Goal: Task Accomplishment & Management: Use online tool/utility

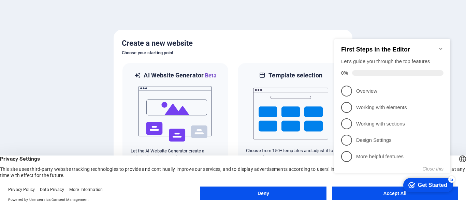
click at [371, 197] on button "Accept All" at bounding box center [395, 194] width 126 height 14
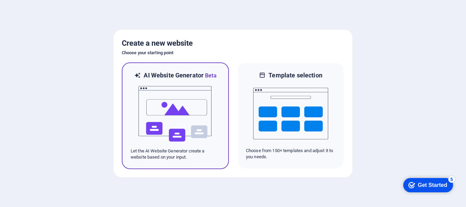
click at [189, 122] on img at bounding box center [175, 114] width 75 height 68
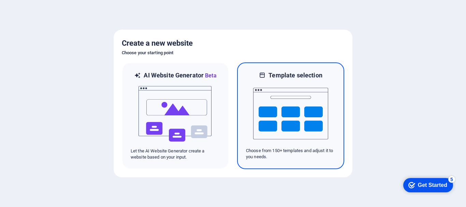
click at [303, 113] on img at bounding box center [290, 113] width 75 height 68
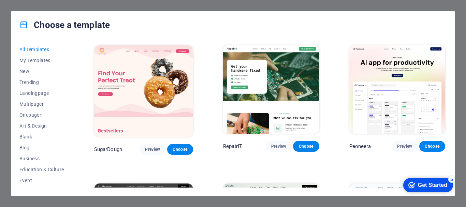
click at [448, 77] on div "All Templates My Templates New Trending Landingpage Multipager Onepager Art & D…" at bounding box center [233, 117] width 444 height 157
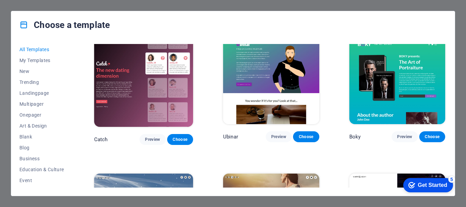
scroll to position [7153, 0]
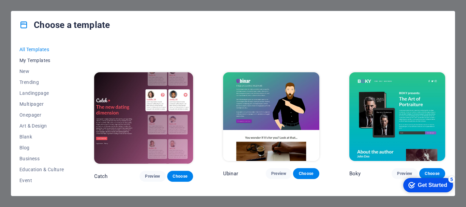
click at [41, 61] on span "My Templates" at bounding box center [41, 60] width 45 height 5
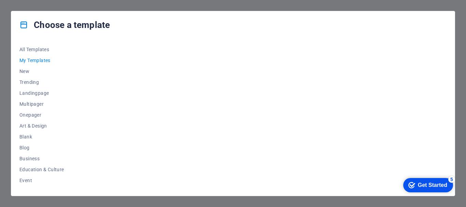
scroll to position [0, 0]
click at [28, 73] on span "New" at bounding box center [41, 71] width 45 height 5
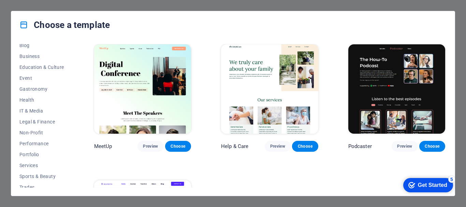
scroll to position [129, 0]
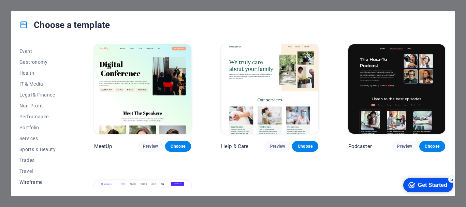
click at [33, 177] on button "Wireframe" at bounding box center [41, 182] width 45 height 11
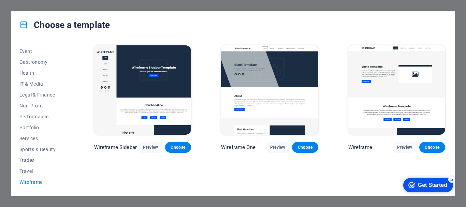
scroll to position [0, 0]
click at [24, 170] on span "Travel" at bounding box center [41, 171] width 45 height 5
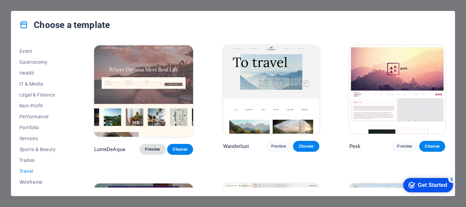
click at [149, 148] on span "Preview" at bounding box center [152, 149] width 15 height 5
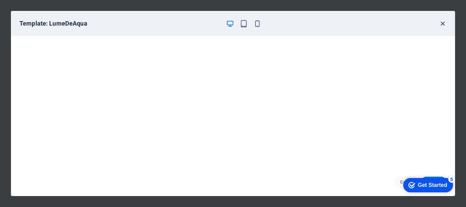
click at [441, 23] on icon "button" at bounding box center [443, 24] width 8 height 8
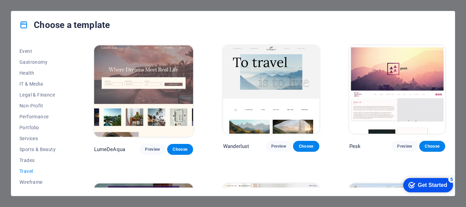
click at [2, 117] on div "Choose a template All Templates My Templates New Trending Landingpage Multipage…" at bounding box center [233, 103] width 466 height 207
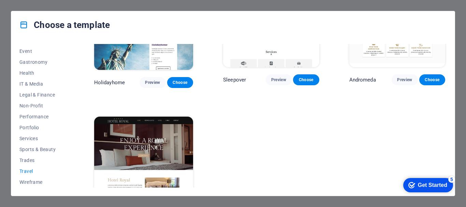
scroll to position [235, 0]
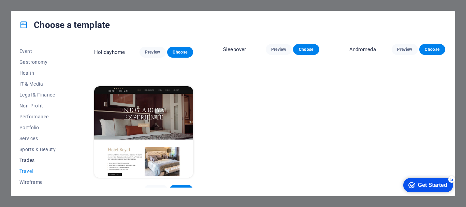
click at [30, 158] on span "Trades" at bounding box center [41, 160] width 45 height 5
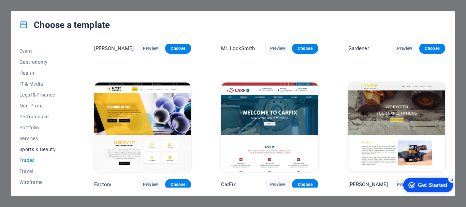
click at [35, 146] on button "Sports & Beauty" at bounding box center [41, 149] width 45 height 11
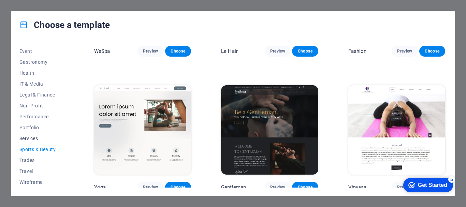
click at [30, 136] on span "Services" at bounding box center [41, 138] width 45 height 5
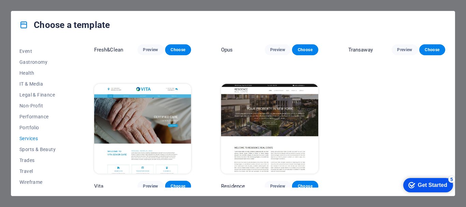
scroll to position [782, 0]
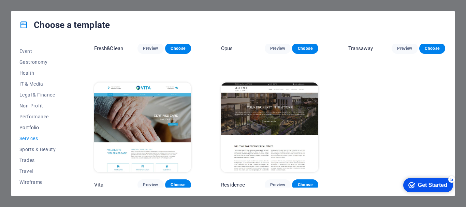
click at [22, 125] on span "Portfolio" at bounding box center [41, 127] width 45 height 5
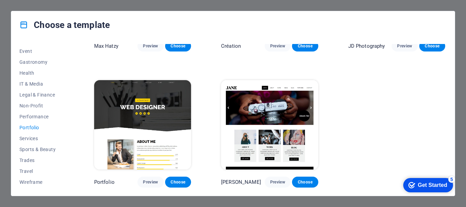
scroll to position [238, 0]
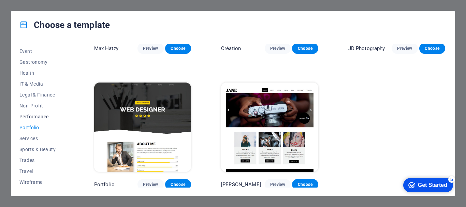
click at [37, 117] on span "Performance" at bounding box center [41, 116] width 45 height 5
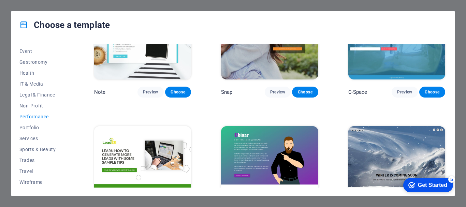
scroll to position [368, 0]
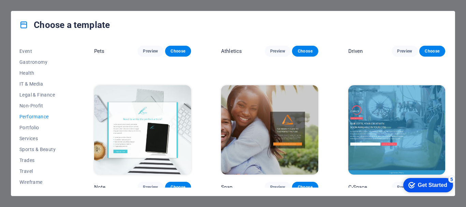
click at [450, 18] on div "Choose a template" at bounding box center [233, 24] width 444 height 27
click at [2, 26] on div "Choose a template All Templates My Templates New Trending Landingpage Multipage…" at bounding box center [233, 103] width 466 height 207
